Goal: Task Accomplishment & Management: Complete application form

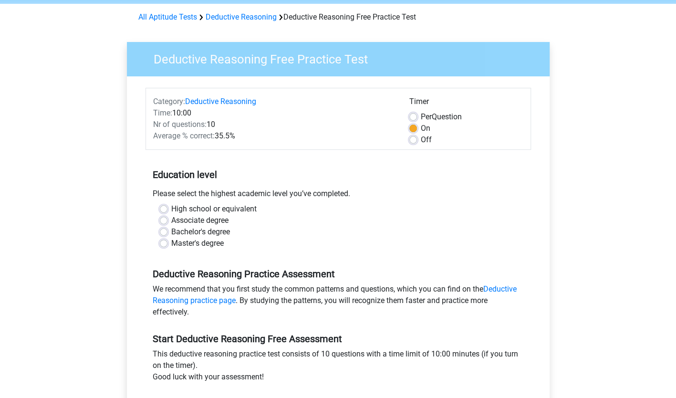
scroll to position [37, 0]
click at [171, 206] on label "High school or equivalent" at bounding box center [213, 208] width 85 height 11
click at [163, 206] on input "High school or equivalent" at bounding box center [164, 208] width 8 height 10
radio input "true"
click at [171, 218] on label "Associate degree" at bounding box center [199, 219] width 57 height 11
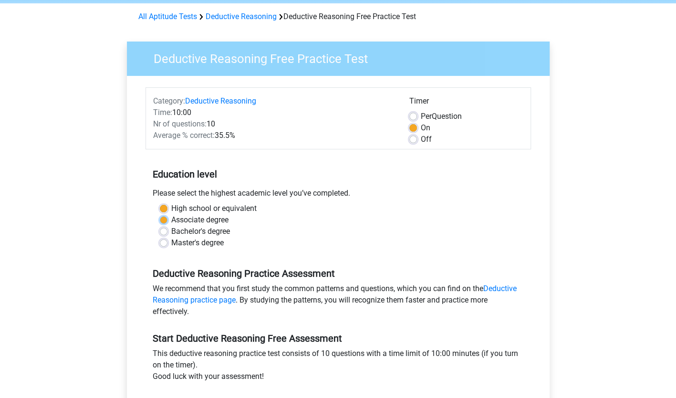
click at [163, 218] on input "Associate degree" at bounding box center [164, 219] width 8 height 10
radio input "true"
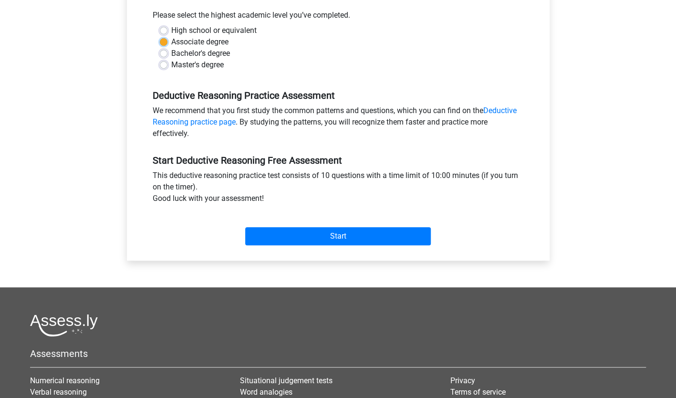
scroll to position [219, 0]
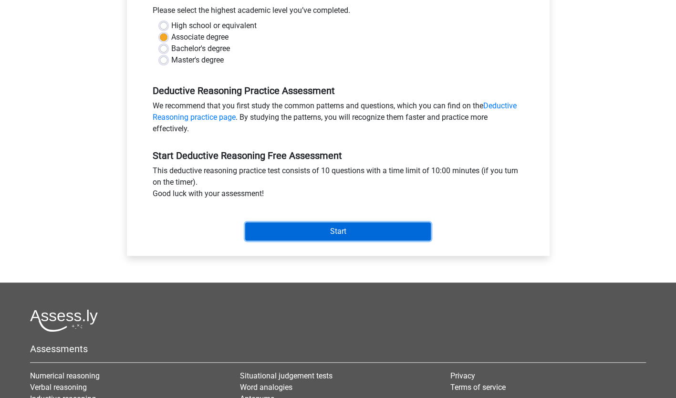
click at [348, 232] on input "Start" at bounding box center [338, 231] width 186 height 18
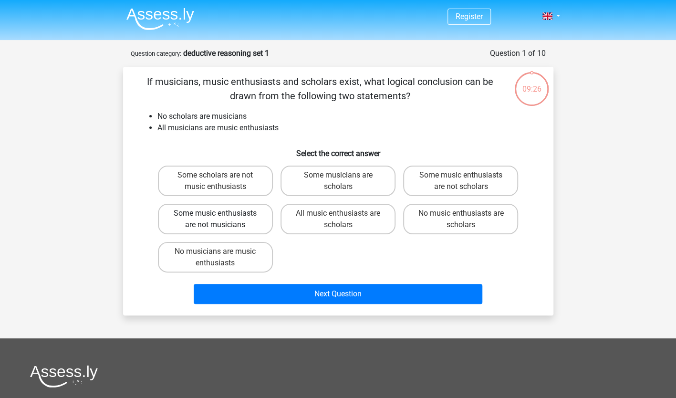
click at [235, 225] on label "Some music enthusiasts are not musicians" at bounding box center [215, 219] width 115 height 31
click at [221, 219] on input "Some music enthusiasts are not musicians" at bounding box center [218, 216] width 6 height 6
radio input "true"
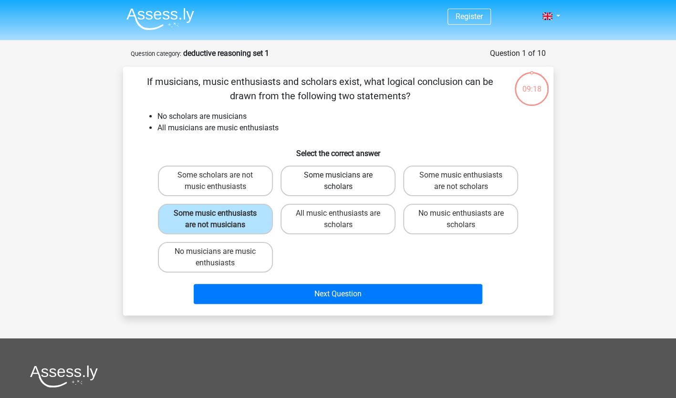
click at [319, 184] on label "Some musicians are scholars" at bounding box center [337, 180] width 115 height 31
click at [338, 181] on input "Some musicians are scholars" at bounding box center [341, 178] width 6 height 6
radio input "true"
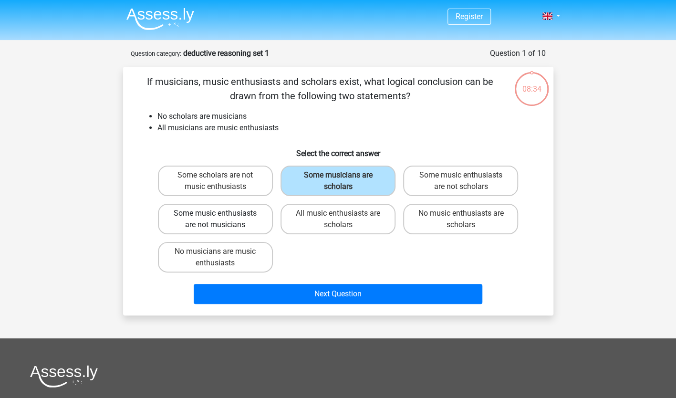
click at [256, 226] on label "Some music enthusiasts are not musicians" at bounding box center [215, 219] width 115 height 31
click at [221, 219] on input "Some music enthusiasts are not musicians" at bounding box center [218, 216] width 6 height 6
radio input "true"
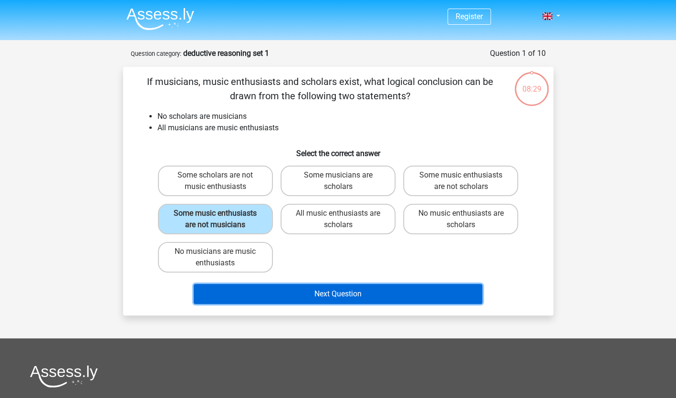
click at [337, 293] on button "Next Question" at bounding box center [338, 294] width 289 height 20
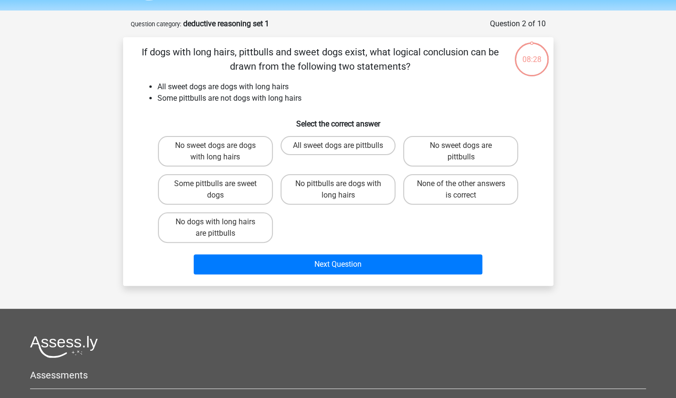
scroll to position [48, 0]
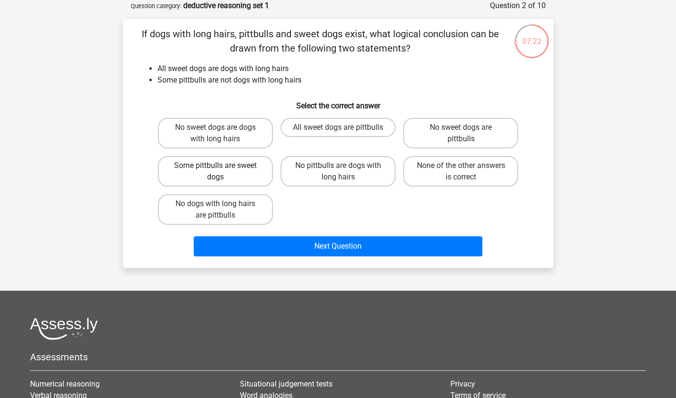
click at [249, 181] on label "Some pittbulls are sweet dogs" at bounding box center [215, 171] width 115 height 31
click at [221, 172] on input "Some pittbulls are sweet dogs" at bounding box center [218, 168] width 6 height 6
radio input "true"
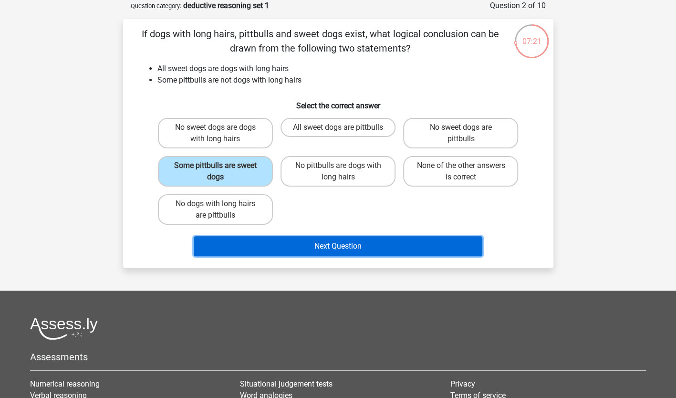
click at [308, 244] on button "Next Question" at bounding box center [338, 246] width 289 height 20
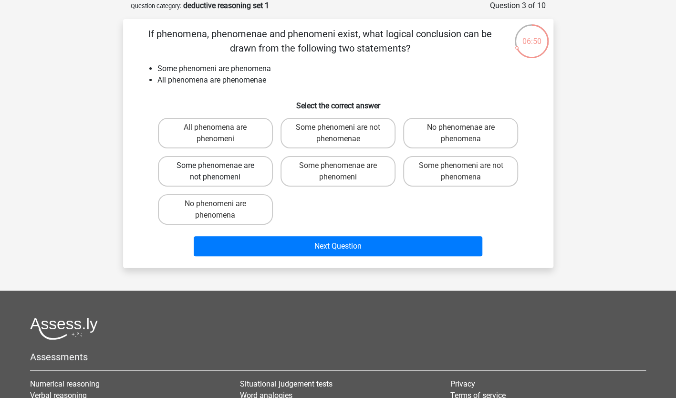
click at [250, 177] on label "Some phenomenae are not phenomeni" at bounding box center [215, 171] width 115 height 31
click at [221, 172] on input "Some phenomenae are not phenomeni" at bounding box center [218, 168] width 6 height 6
radio input "true"
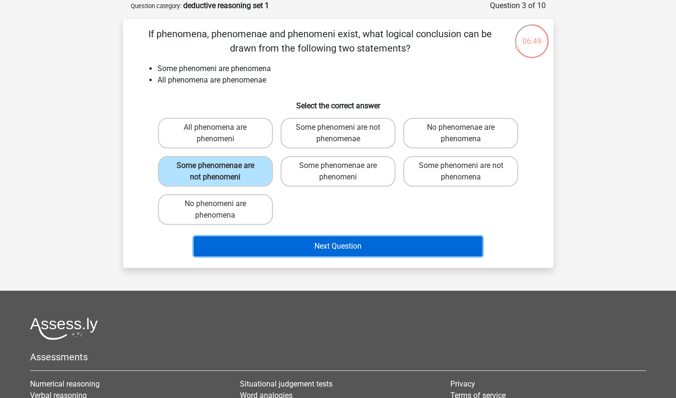
click at [315, 247] on button "Next Question" at bounding box center [338, 246] width 289 height 20
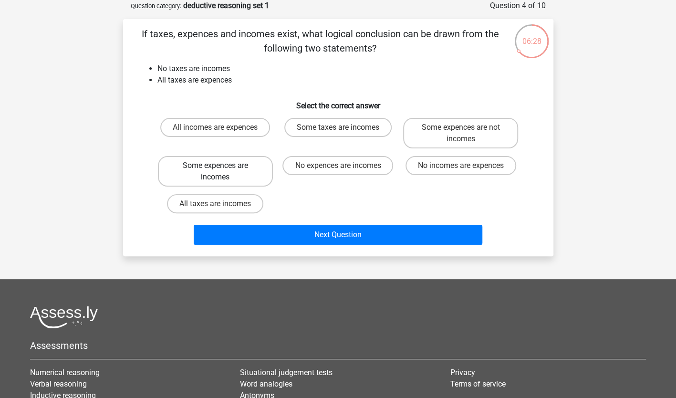
click at [246, 177] on label "Some expences are incomes" at bounding box center [215, 171] width 115 height 31
click at [221, 172] on input "Some expences are incomes" at bounding box center [218, 168] width 6 height 6
radio input "true"
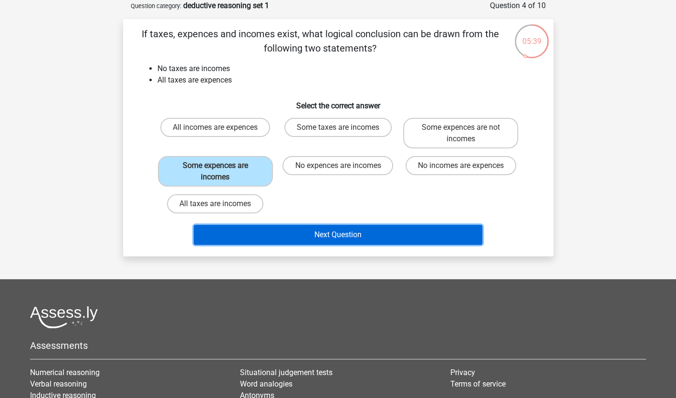
click at [300, 234] on button "Next Question" at bounding box center [338, 235] width 289 height 20
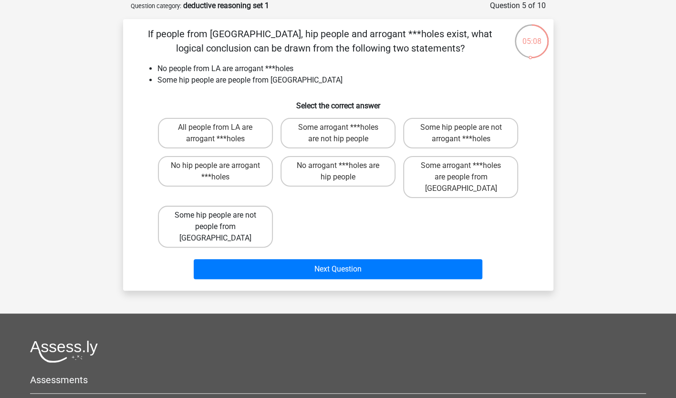
click at [260, 211] on label "Some hip people are not people from LA" at bounding box center [215, 227] width 115 height 42
click at [221, 215] on input "Some hip people are not people from LA" at bounding box center [218, 218] width 6 height 6
radio input "true"
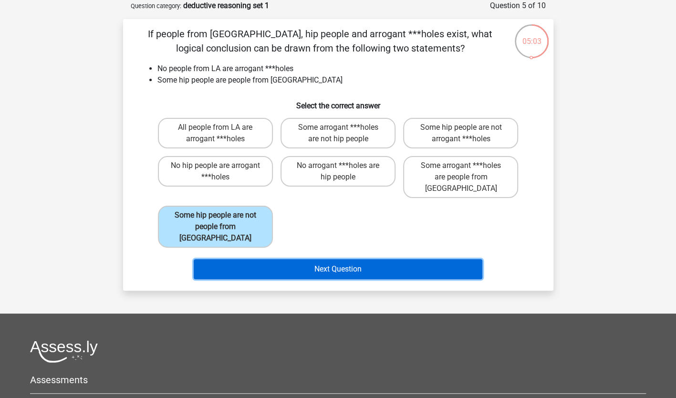
click at [294, 259] on button "Next Question" at bounding box center [338, 269] width 289 height 20
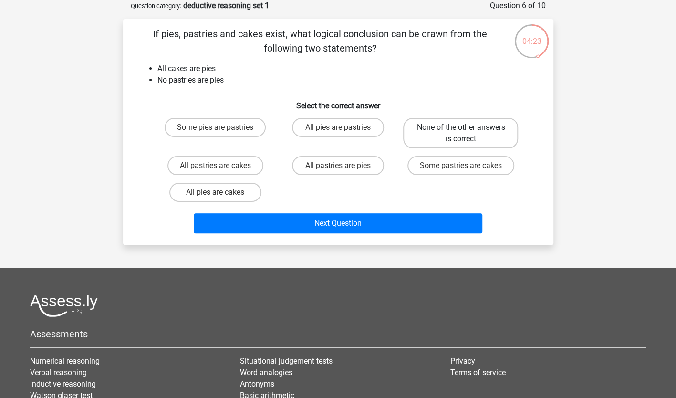
click at [431, 138] on label "None of the other answers is correct" at bounding box center [460, 133] width 115 height 31
click at [461, 134] on input "None of the other answers is correct" at bounding box center [464, 130] width 6 height 6
radio input "true"
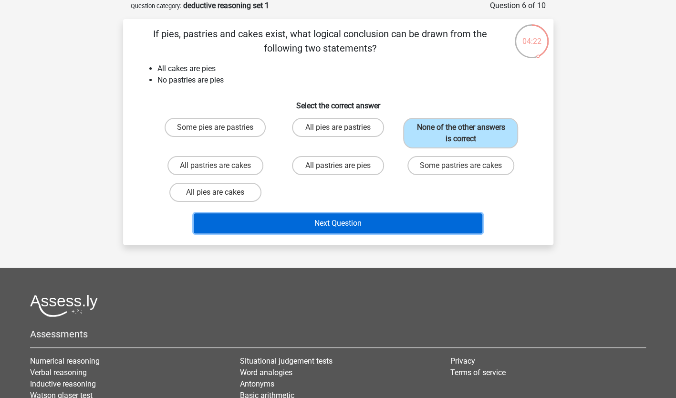
click at [341, 227] on button "Next Question" at bounding box center [338, 223] width 289 height 20
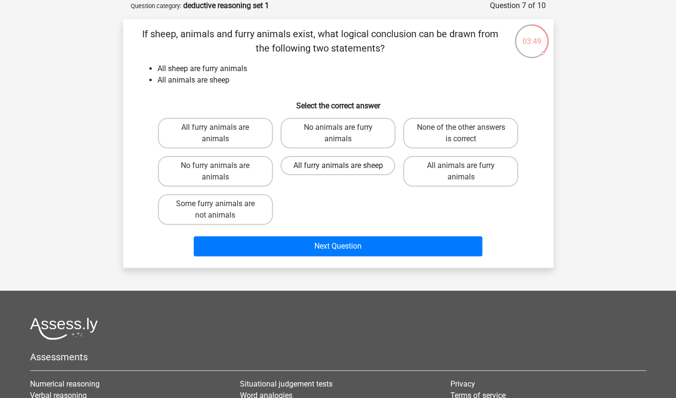
click at [310, 171] on label "All furry animals are sheep" at bounding box center [337, 165] width 114 height 19
click at [338, 171] on input "All furry animals are sheep" at bounding box center [341, 168] width 6 height 6
radio input "true"
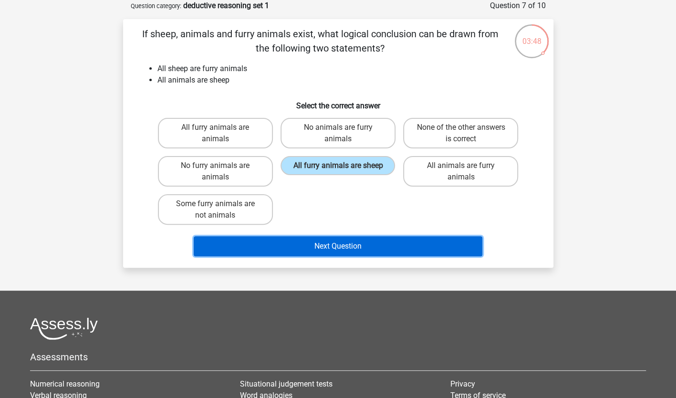
click at [340, 243] on button "Next Question" at bounding box center [338, 246] width 289 height 20
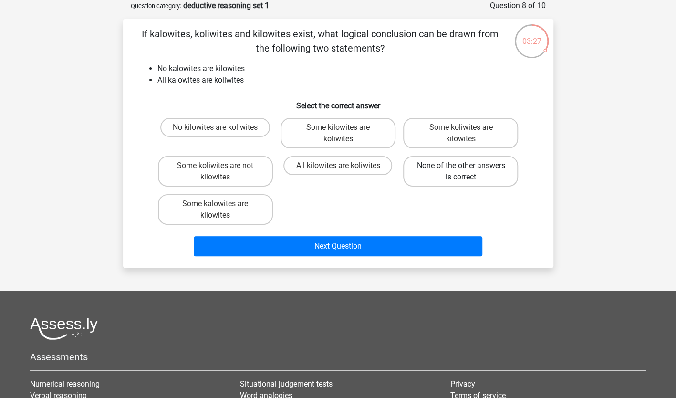
click at [421, 182] on label "None of the other answers is correct" at bounding box center [460, 171] width 115 height 31
click at [461, 172] on input "None of the other answers is correct" at bounding box center [464, 168] width 6 height 6
radio input "true"
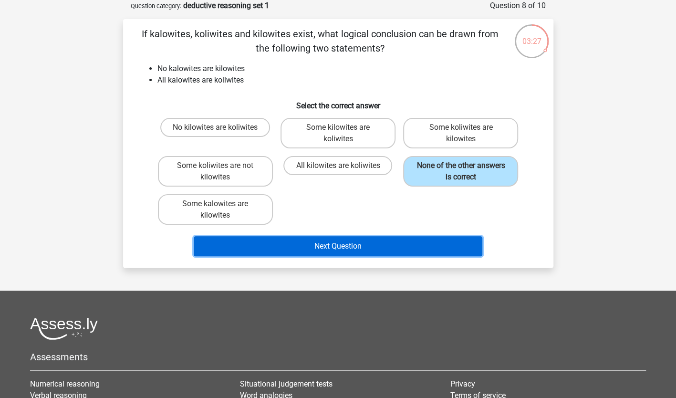
click at [353, 245] on button "Next Question" at bounding box center [338, 246] width 289 height 20
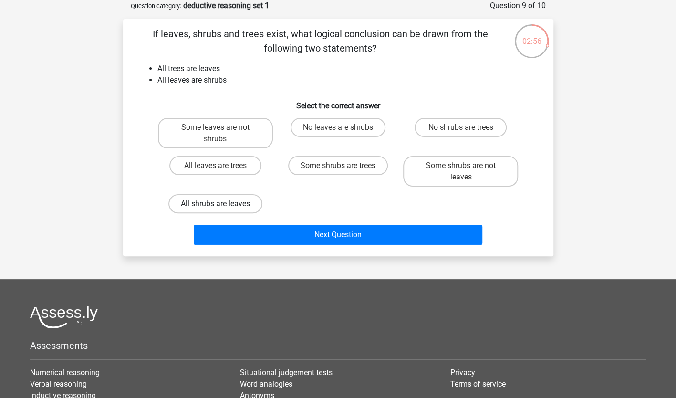
click at [243, 206] on label "All shrubs are leaves" at bounding box center [215, 203] width 94 height 19
click at [221, 206] on input "All shrubs are leaves" at bounding box center [218, 207] width 6 height 6
radio input "true"
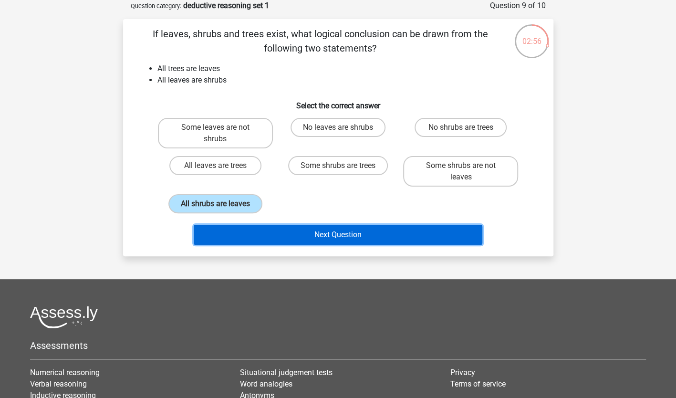
click at [289, 244] on button "Next Question" at bounding box center [338, 235] width 289 height 20
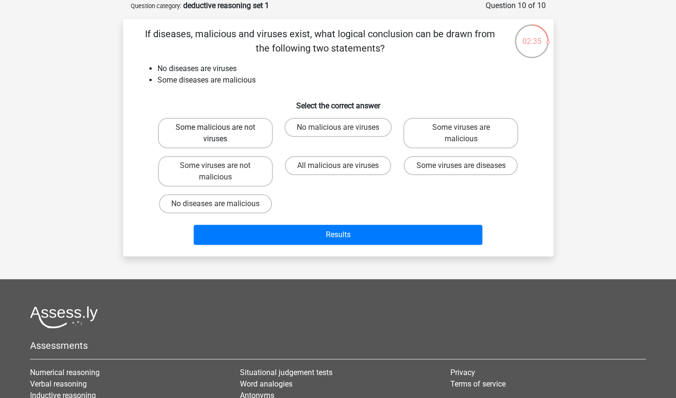
click at [249, 139] on label "Some malicious are not viruses" at bounding box center [215, 133] width 115 height 31
click at [221, 134] on input "Some malicious are not viruses" at bounding box center [218, 130] width 6 height 6
radio input "true"
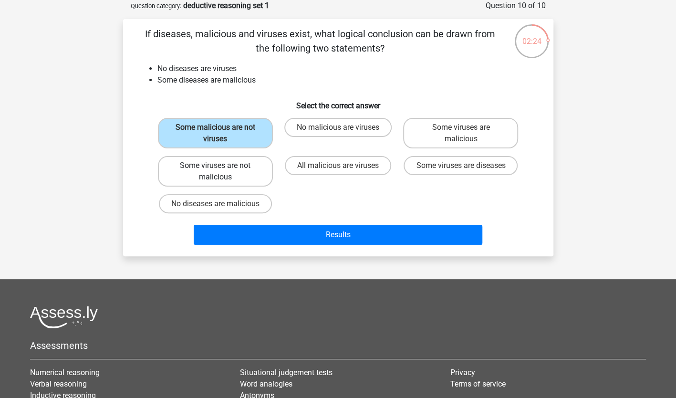
click at [244, 179] on label "Some viruses are not malicious" at bounding box center [215, 171] width 115 height 31
click at [221, 172] on input "Some viruses are not malicious" at bounding box center [218, 168] width 6 height 6
radio input "true"
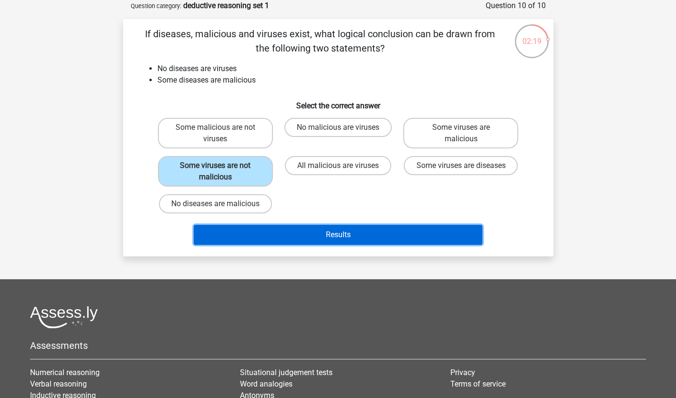
click at [327, 235] on button "Results" at bounding box center [338, 235] width 289 height 20
